Goal: Task Accomplishment & Management: Complete application form

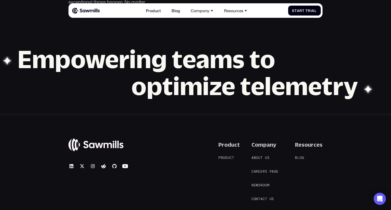
scroll to position [512, 0]
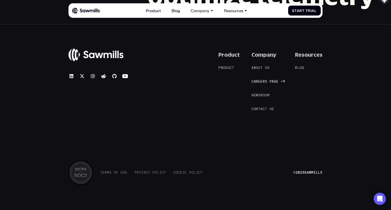
click at [264, 81] on span "r" at bounding box center [264, 82] width 2 height 4
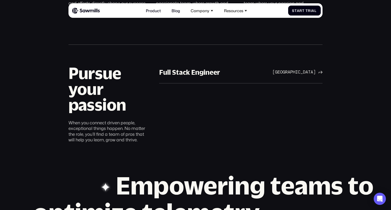
scroll to position [295, 0]
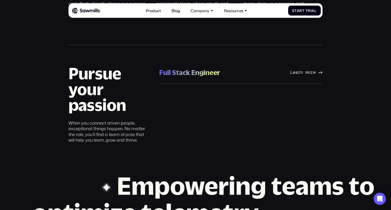
click at [237, 77] on link "Full Stack Engineer Full Stack Engineer [GEOGRAPHIC_DATA] Learn more [GEOGRAPHI…" at bounding box center [240, 73] width 163 height 22
